Goal: Book appointment/travel/reservation

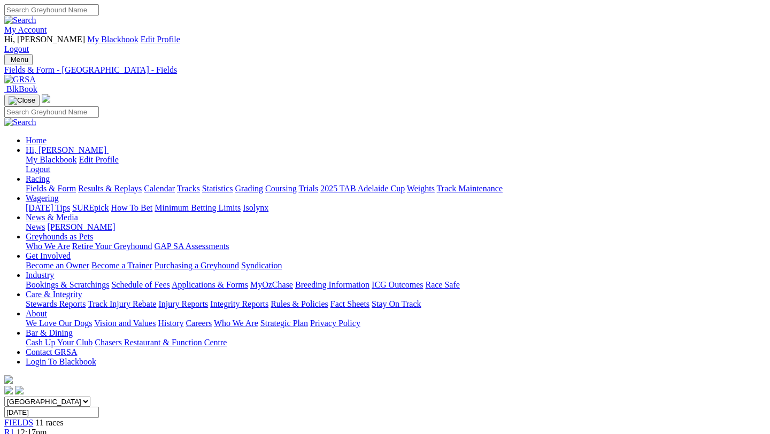
click at [50, 184] on link "Fields & Form" at bounding box center [51, 188] width 50 height 9
click at [50, 174] on link "Racing" at bounding box center [38, 178] width 24 height 9
click at [405, 184] on link "2025 TAB Adelaide Cup" at bounding box center [362, 188] width 84 height 9
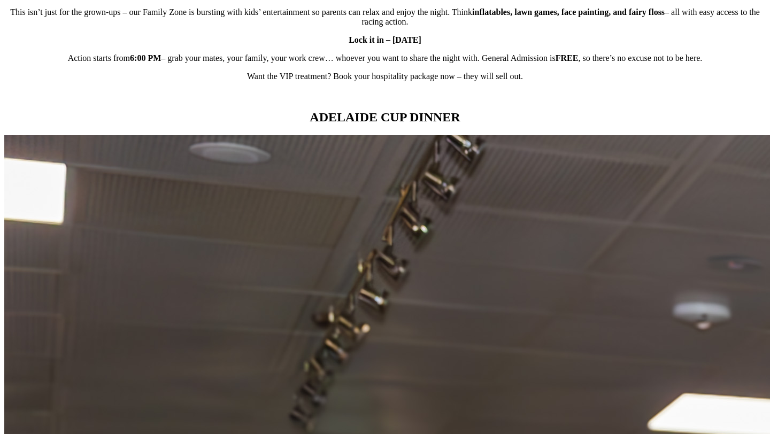
scroll to position [1019, 0]
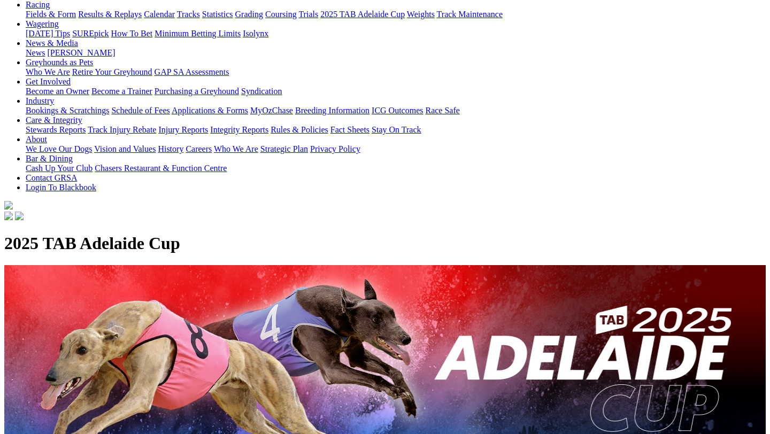
scroll to position [0, 0]
